Goal: Find specific page/section: Find specific page/section

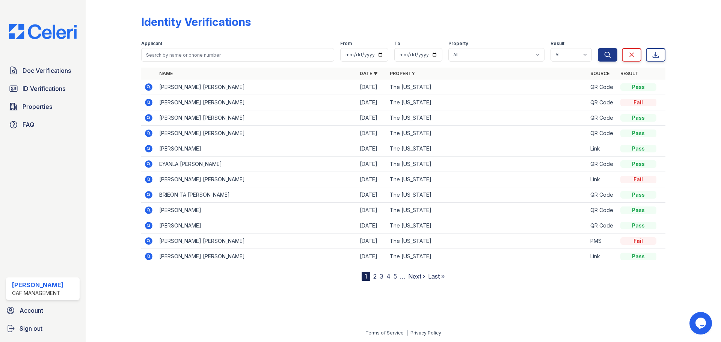
drag, startPoint x: 53, startPoint y: 86, endPoint x: 108, endPoint y: 89, distance: 55.6
click at [53, 86] on span "ID Verifications" at bounding box center [44, 88] width 43 height 9
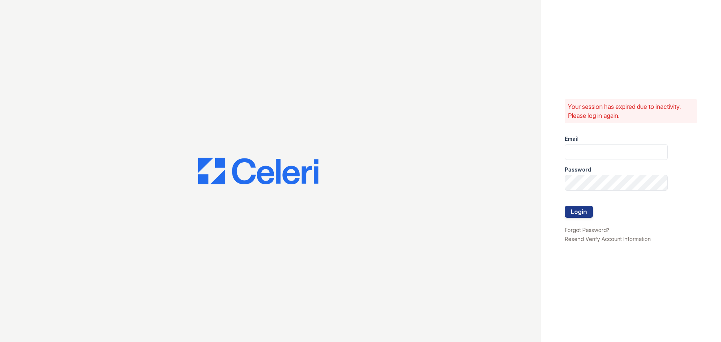
type input "[EMAIL_ADDRESS][DOMAIN_NAME]"
click at [574, 213] on button "Login" at bounding box center [579, 212] width 28 height 12
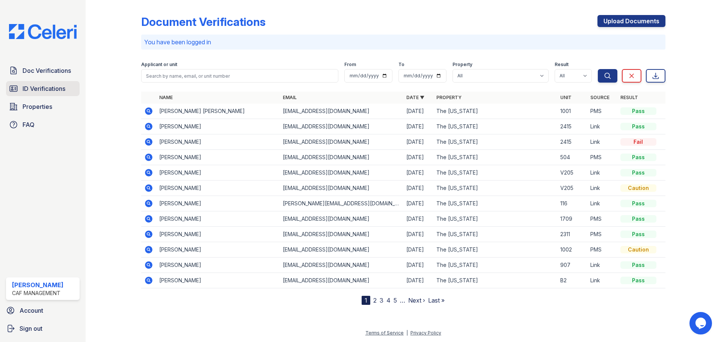
click at [50, 89] on span "ID Verifications" at bounding box center [44, 88] width 43 height 9
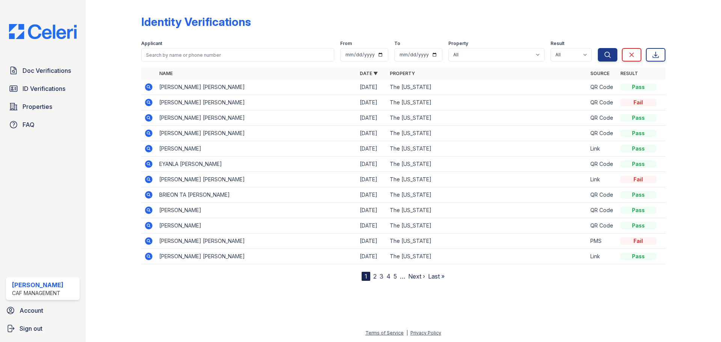
click at [376, 275] on link "2" at bounding box center [374, 277] width 3 height 8
